Goal: Information Seeking & Learning: Learn about a topic

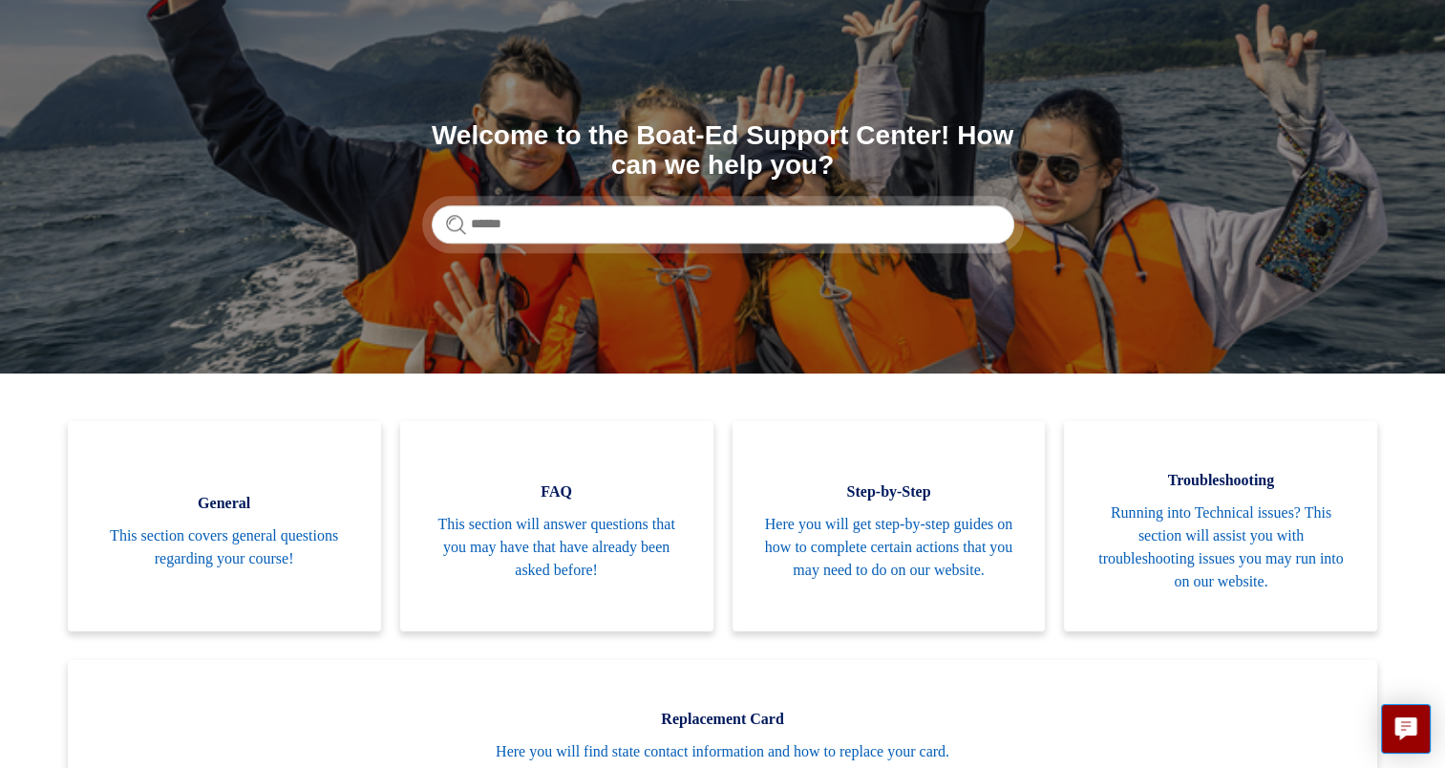
scroll to position [143, 0]
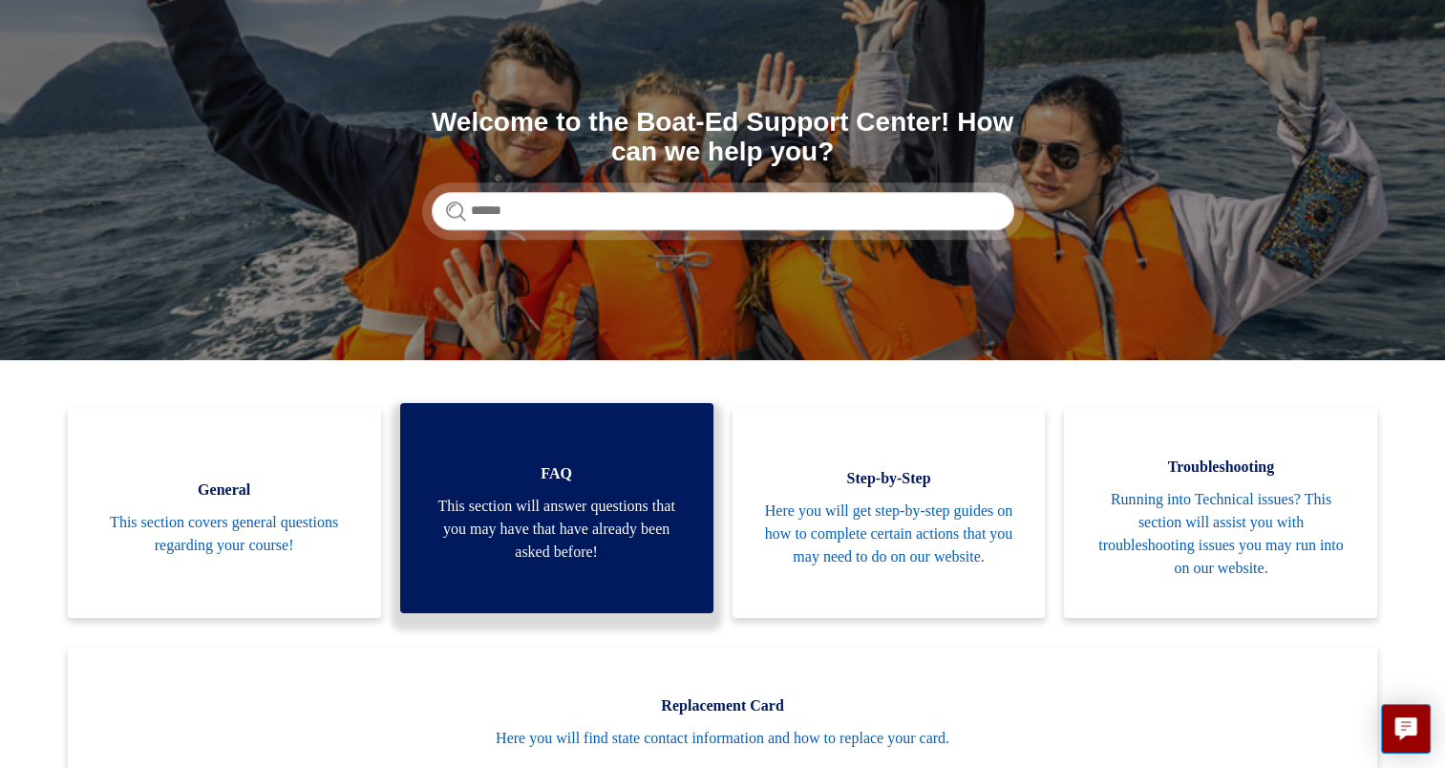
click at [566, 500] on span "This section will answer questions that you may have that have already been ask…" at bounding box center [557, 529] width 256 height 69
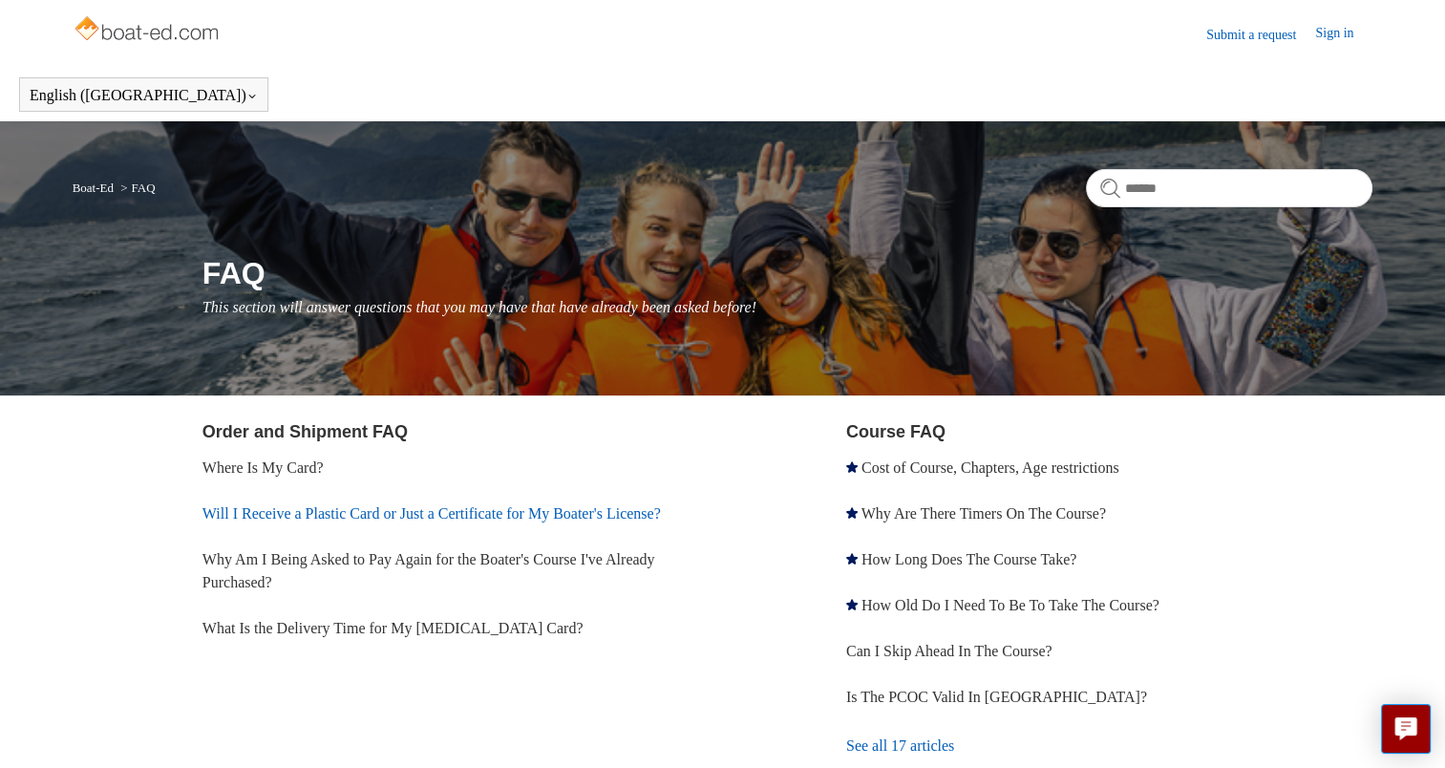
click at [509, 510] on link "Will I Receive a Plastic Card or Just a Certificate for My Boater's License?" at bounding box center [431, 513] width 458 height 16
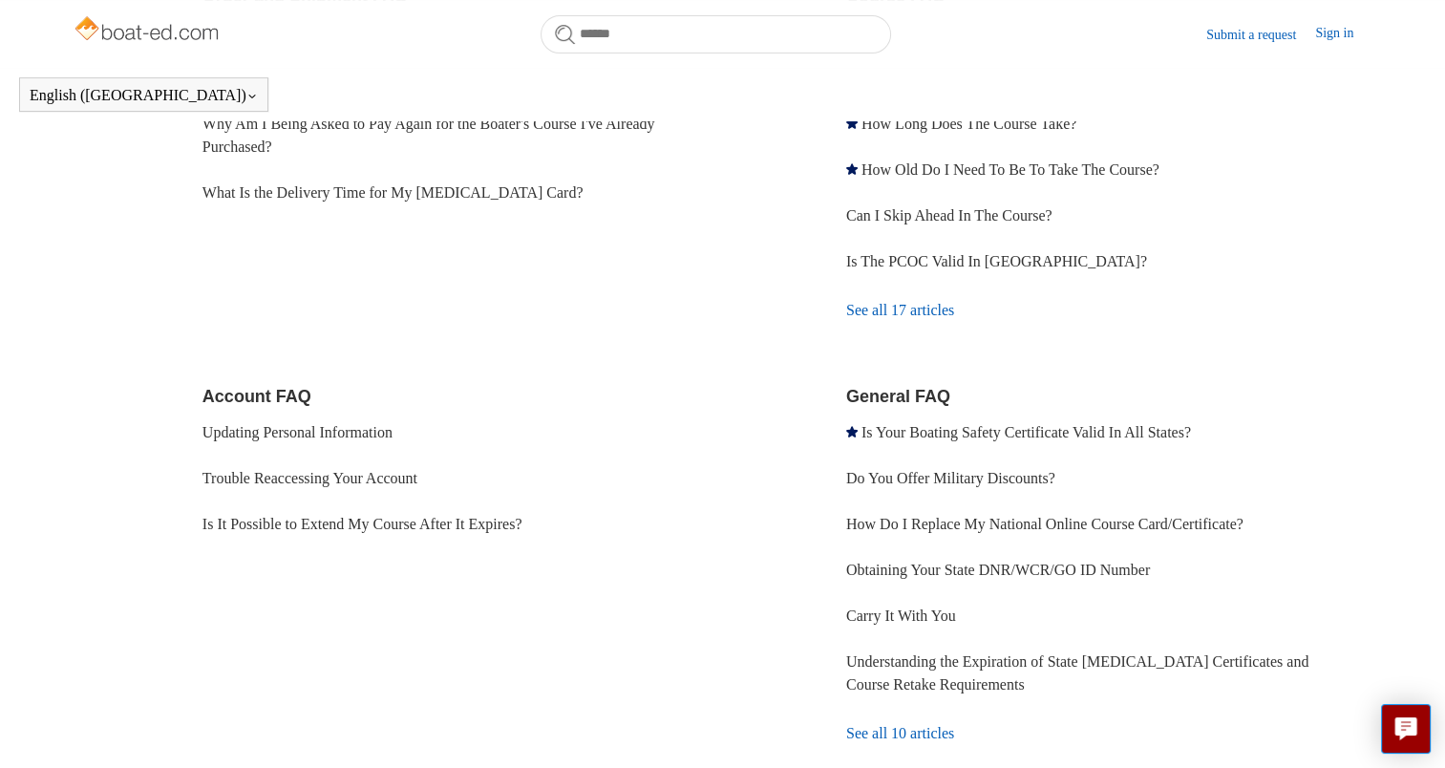
scroll to position [387, 0]
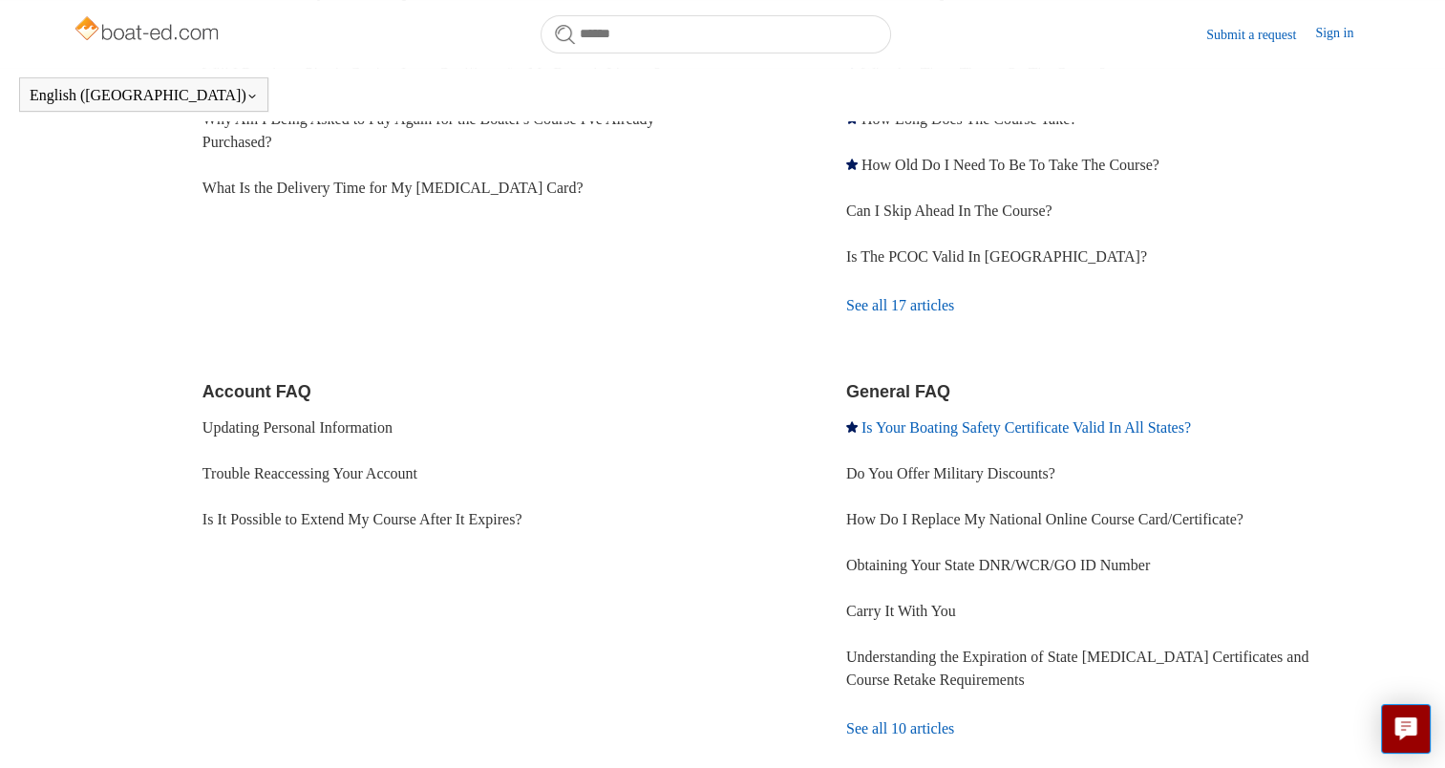
click at [1014, 432] on link "Is Your Boating Safety Certificate Valid In All States?" at bounding box center [1027, 427] width 330 height 16
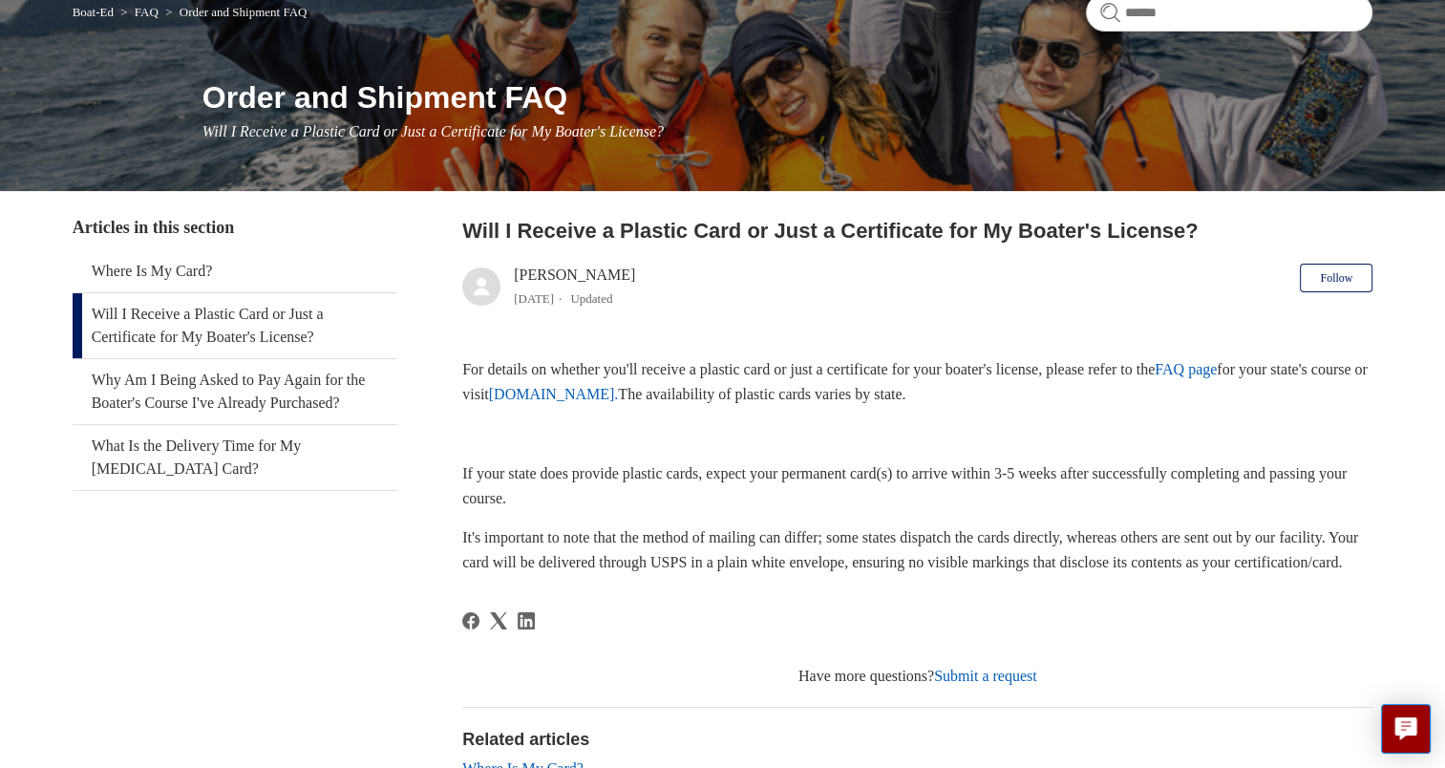
scroll to position [176, 0]
click at [274, 362] on link "Why Am I Being Asked to Pay Again for the Boater's Course I've Already Purchase…" at bounding box center [235, 391] width 325 height 65
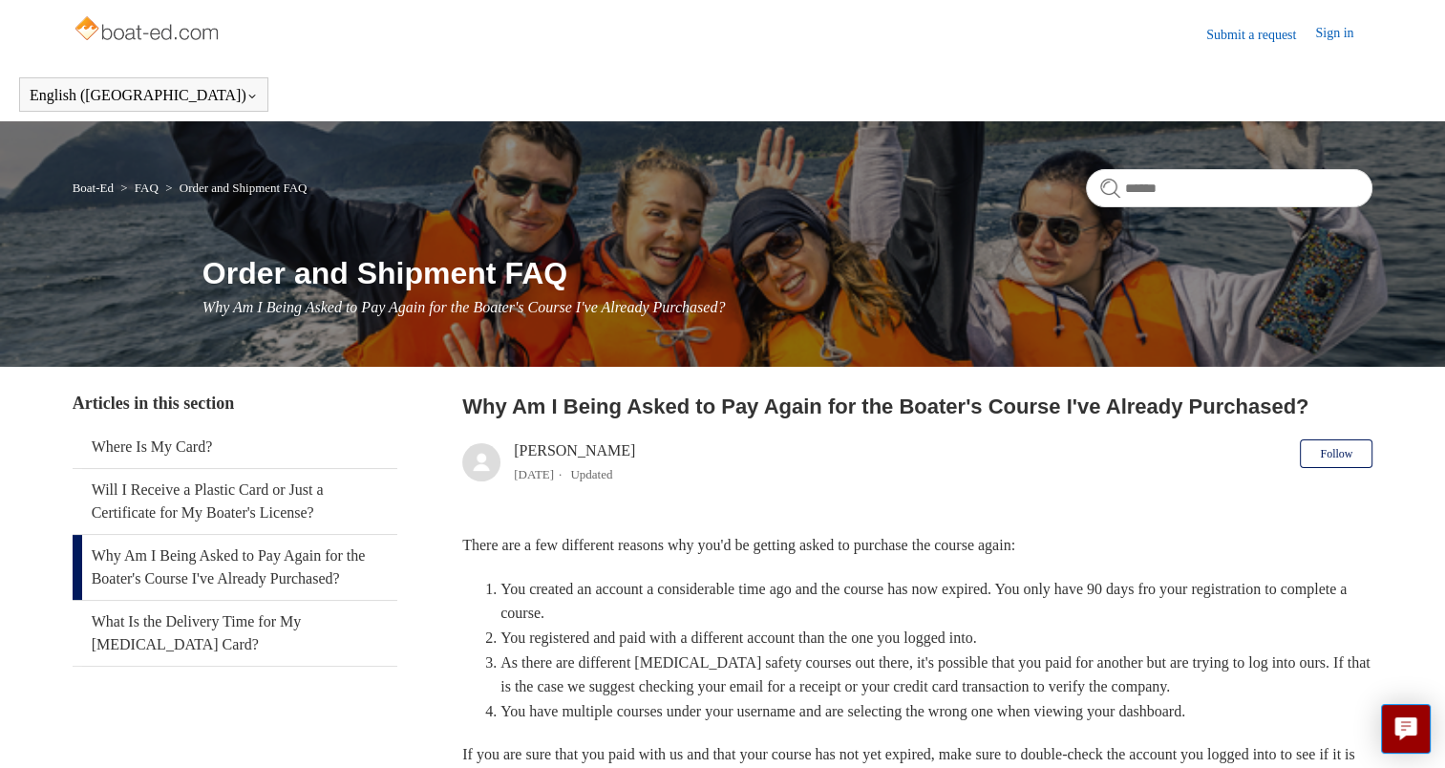
scroll to position [244, 0]
